Goal: Transaction & Acquisition: Subscribe to service/newsletter

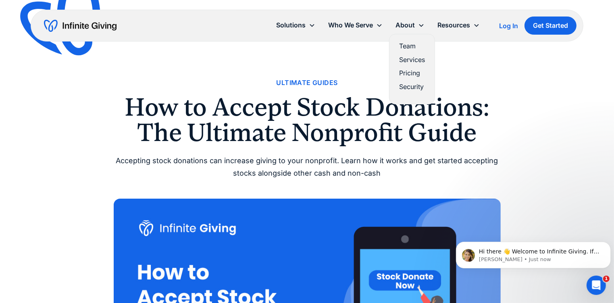
click at [410, 74] on link "Pricing" at bounding box center [412, 73] width 26 height 11
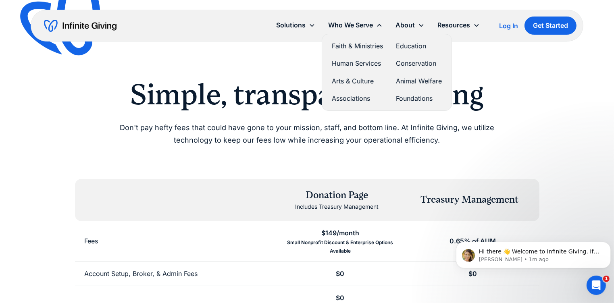
click at [419, 98] on link "Foundations" at bounding box center [419, 98] width 46 height 11
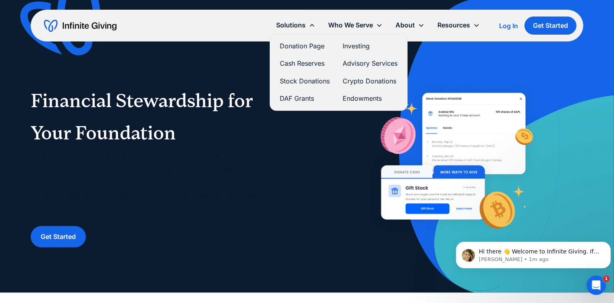
click at [292, 25] on div "Solutions" at bounding box center [290, 25] width 29 height 11
click at [290, 46] on link "Donation Page" at bounding box center [305, 46] width 50 height 11
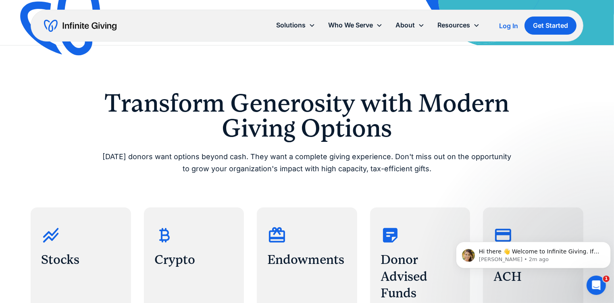
scroll to position [242, 0]
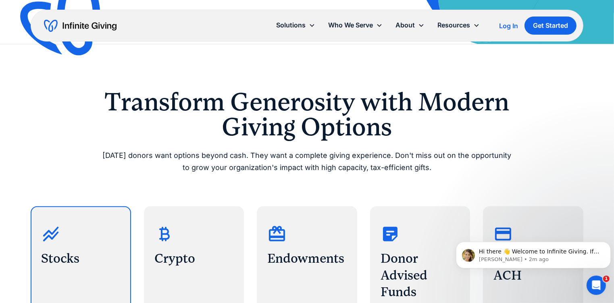
click at [71, 255] on h3 "Stocks" at bounding box center [80, 258] width 79 height 17
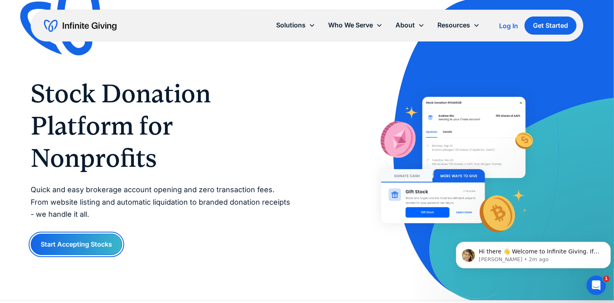
click at [99, 244] on link "Start Accepting Stocks" at bounding box center [77, 244] width 92 height 21
